Goal: Complete application form

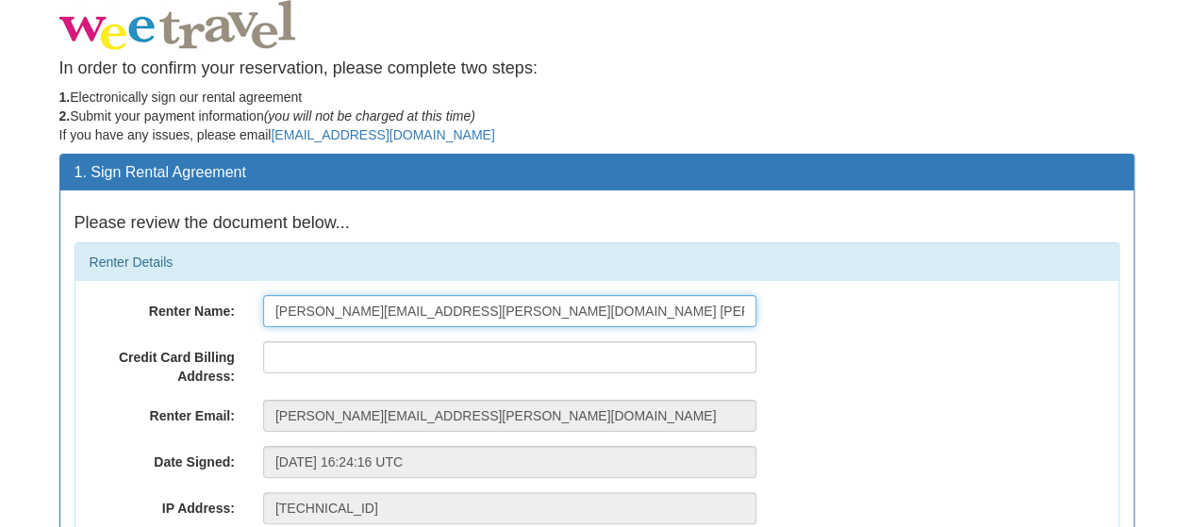
click at [553, 308] on input "[PERSON_NAME][EMAIL_ADDRESS][PERSON_NAME][DOMAIN_NAME] [PERSON_NAME]" at bounding box center [509, 311] width 493 height 32
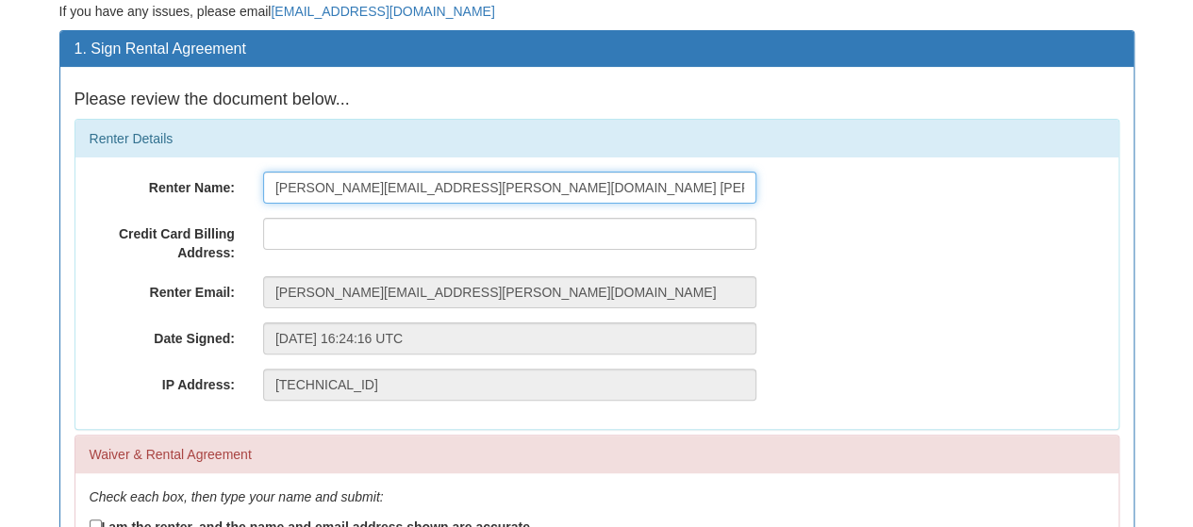
scroll to position [124, 0]
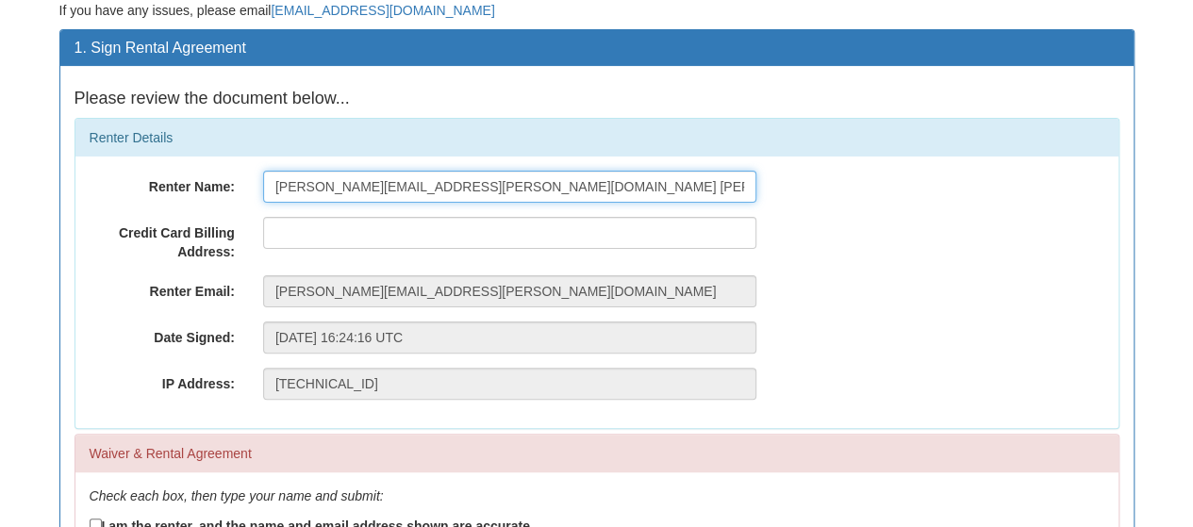
drag, startPoint x: 449, startPoint y: 188, endPoint x: 230, endPoint y: 182, distance: 218.9
click at [230, 182] on div "Renter Name: naomi.shewchuk@gmail.com Shewchuk" at bounding box center [596, 187] width 1043 height 32
type input "Naomi Shewchuk"
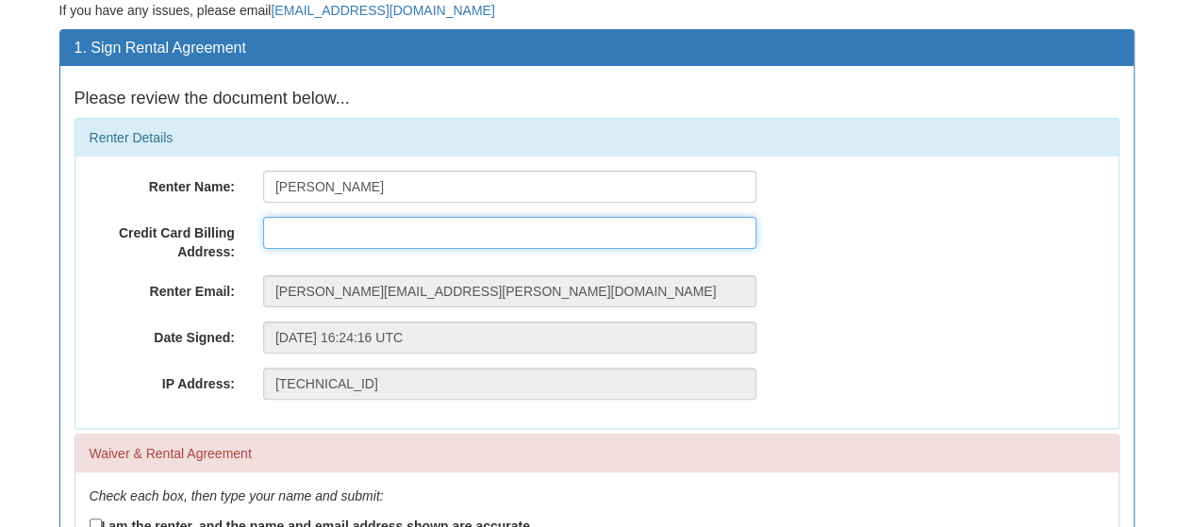
click at [304, 240] on input "text" at bounding box center [509, 233] width 493 height 32
type input "77 Cedarcrest Boulevard, Toronto, Ontario, M4B2P4"
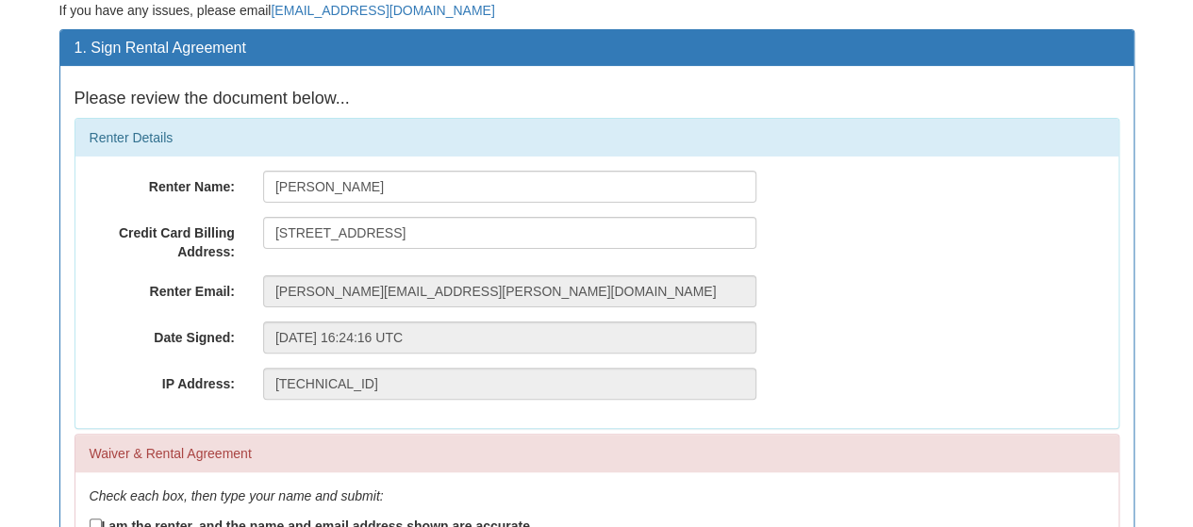
click at [954, 293] on div "Renter Email: naomi.shewchuk@gmail.com" at bounding box center [596, 291] width 1043 height 32
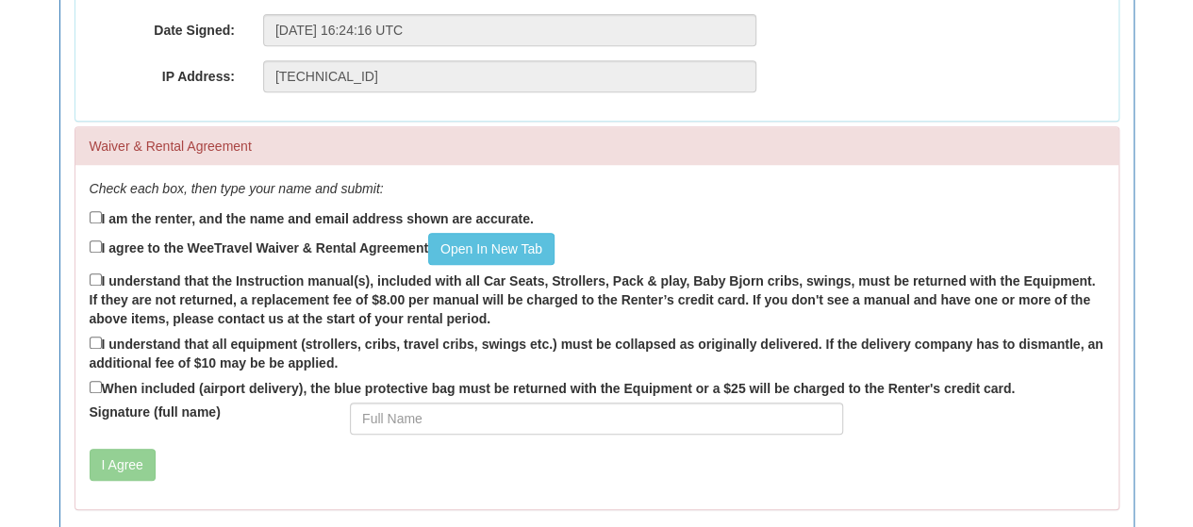
scroll to position [430, 0]
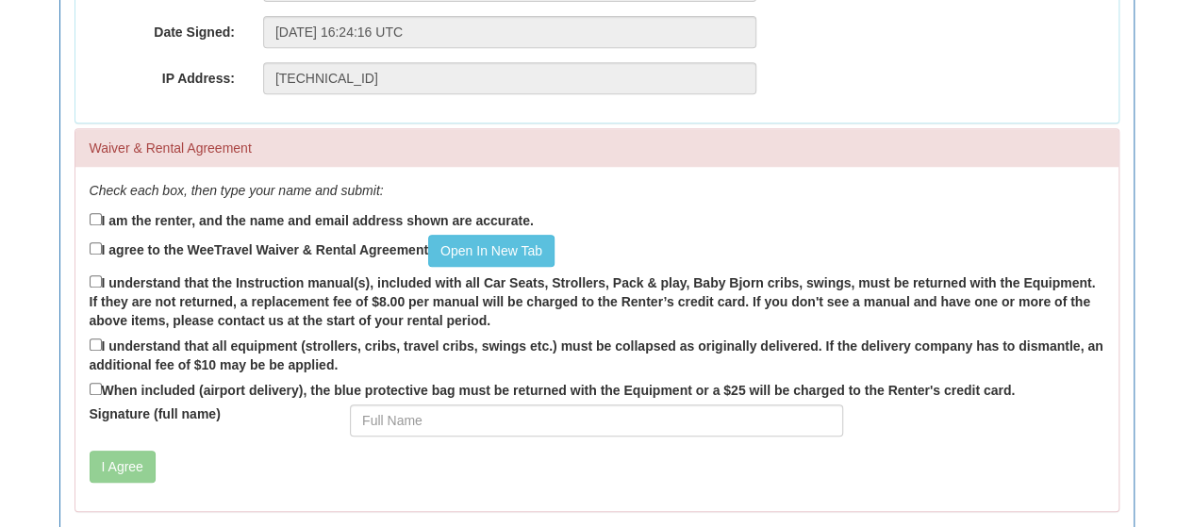
click at [121, 224] on label "I am the renter, and the name and email address shown are accurate." at bounding box center [312, 219] width 444 height 21
click at [102, 224] on input "I am the renter, and the name and email address shown are accurate." at bounding box center [96, 219] width 12 height 12
checkbox input "true"
click at [99, 248] on input "I agree to the WeeTravel Waiver & Rental Agreement Open In New Tab" at bounding box center [96, 248] width 12 height 12
checkbox input "true"
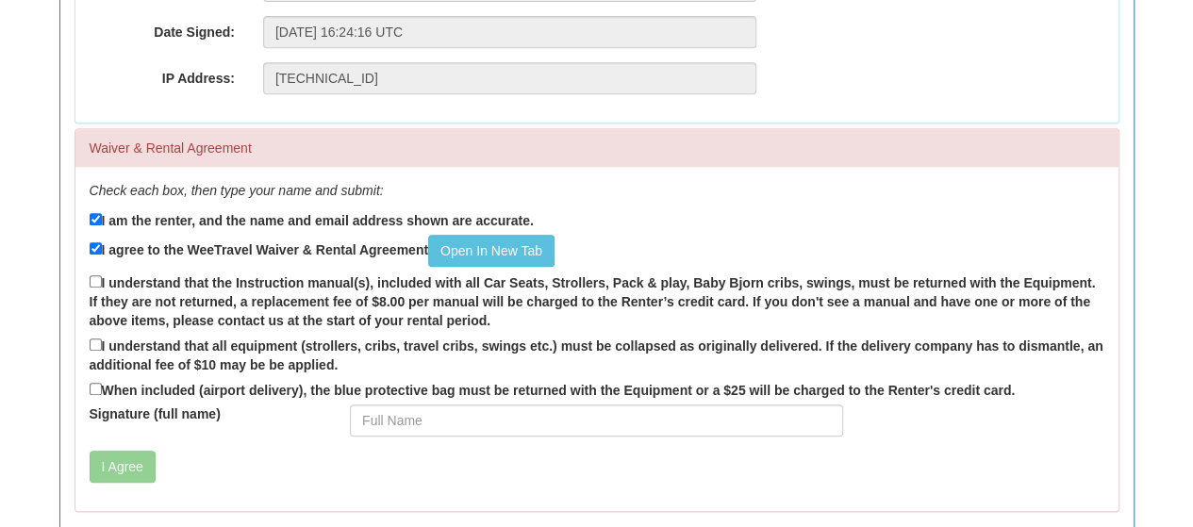
click at [119, 283] on label "I understand that the Instruction manual(s), included with all Car Seats, Strol…" at bounding box center [597, 301] width 1015 height 58
click at [102, 283] on input "I understand that the Instruction manual(s), included with all Car Seats, Strol…" at bounding box center [96, 281] width 12 height 12
checkbox input "true"
click at [106, 354] on label "I understand that all equipment (strollers, cribs, travel cribs, swings etc.) m…" at bounding box center [597, 355] width 1015 height 40
click at [102, 351] on input "I understand that all equipment (strollers, cribs, travel cribs, swings etc.) m…" at bounding box center [96, 345] width 12 height 12
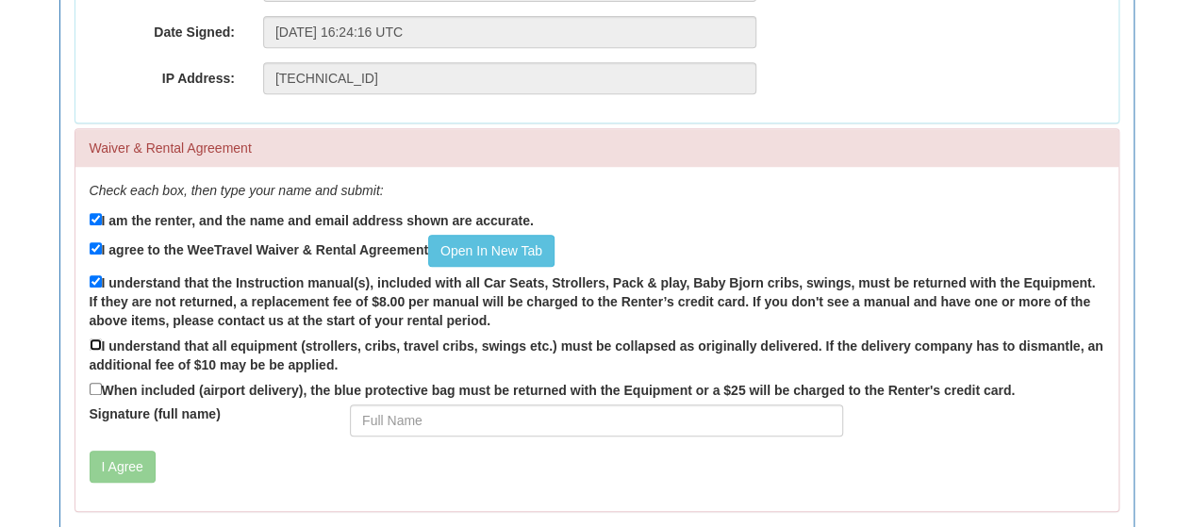
checkbox input "true"
click at [109, 389] on label "When included (airport delivery), the blue protective bag must be returned with…" at bounding box center [553, 389] width 926 height 21
click at [102, 389] on input "When included (airport delivery), the blue protective bag must be returned with…" at bounding box center [96, 389] width 12 height 12
checkbox input "true"
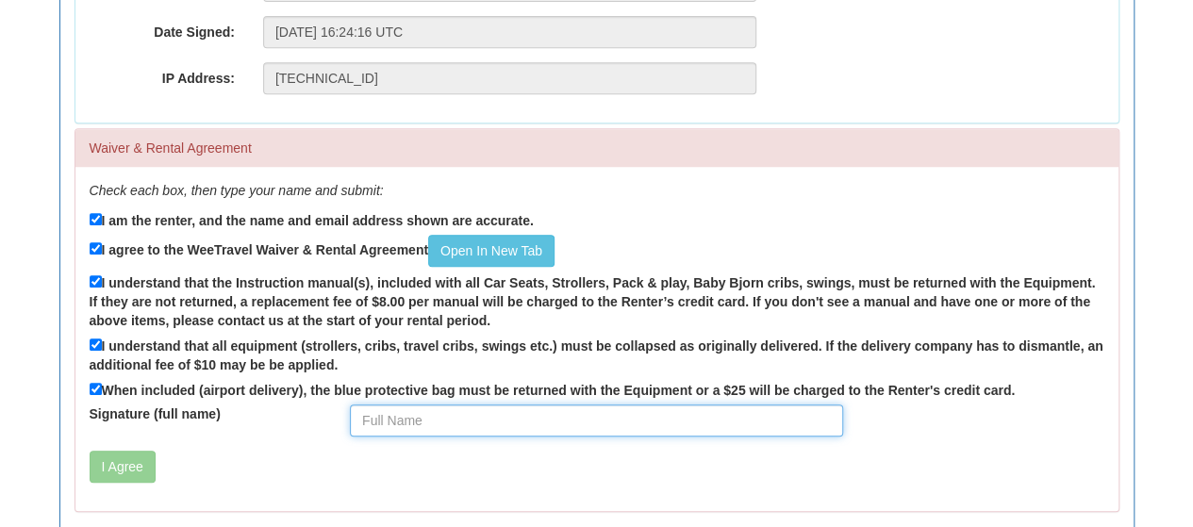
click at [473, 418] on input "Signature (full name)" at bounding box center [596, 421] width 493 height 32
type input "Naomi Shewchuk"
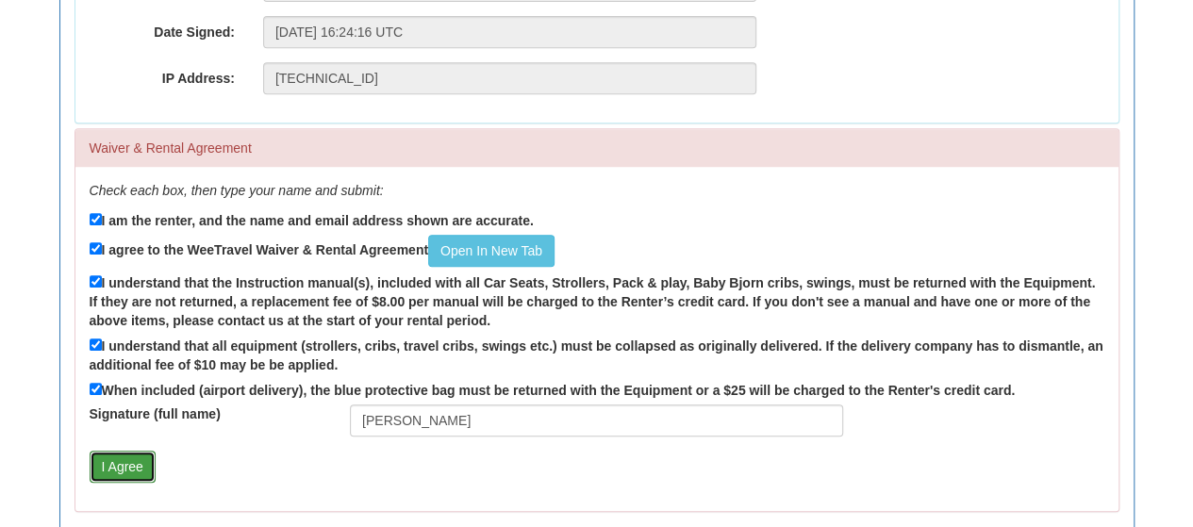
click at [119, 481] on button "I Agree" at bounding box center [123, 467] width 66 height 32
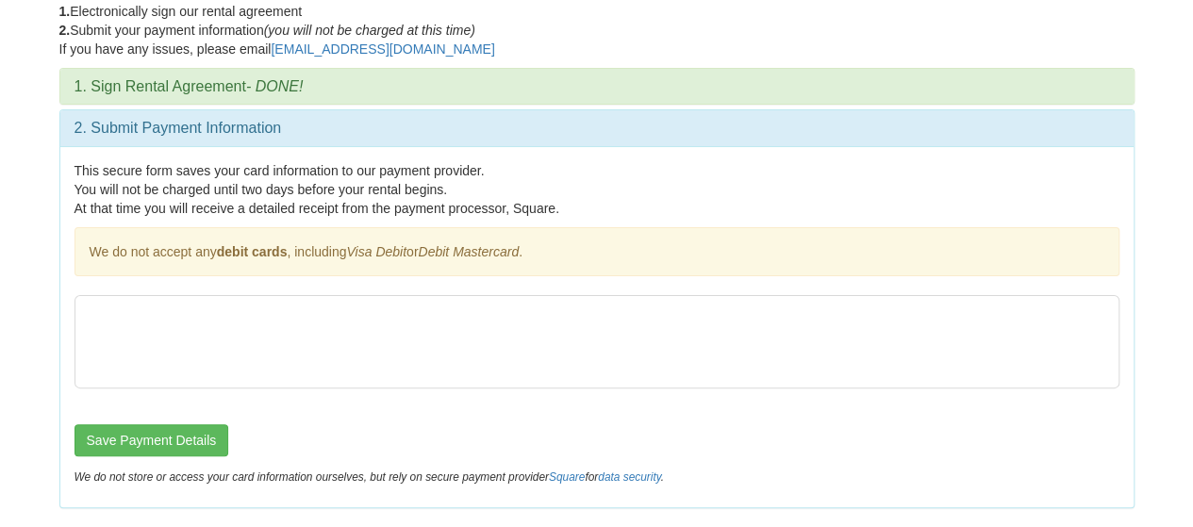
scroll to position [83, 0]
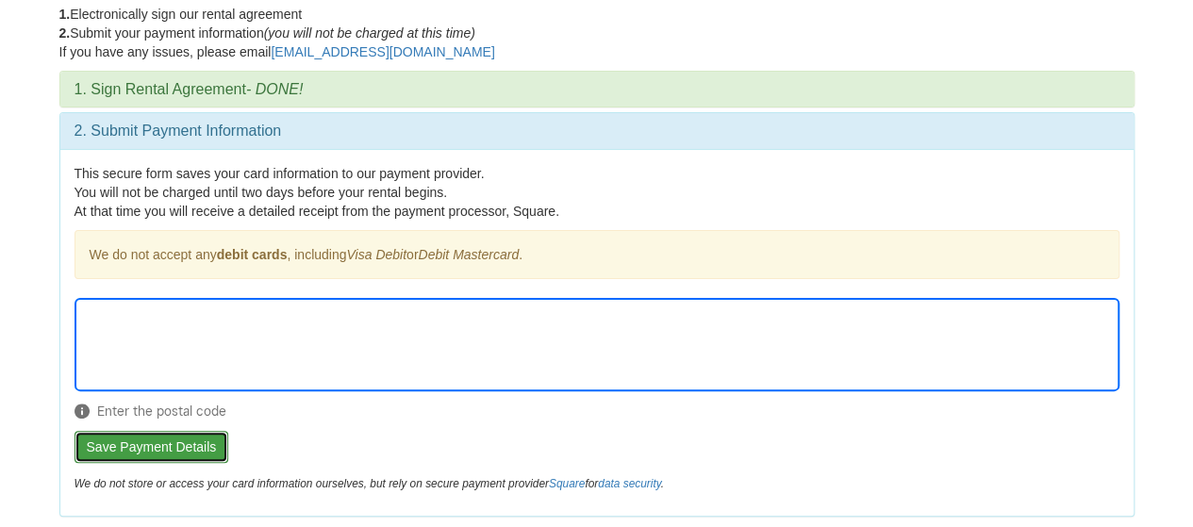
click at [108, 448] on button "Save Payment Details" at bounding box center [152, 447] width 155 height 32
